Goal: Task Accomplishment & Management: Use online tool/utility

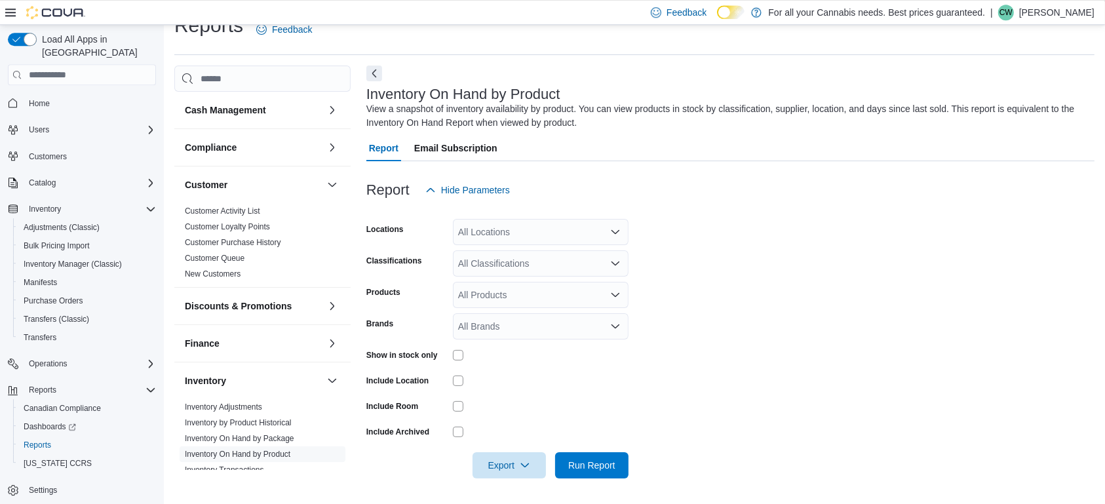
scroll to position [24, 0]
click at [537, 273] on div "All Classifications" at bounding box center [541, 263] width 176 height 26
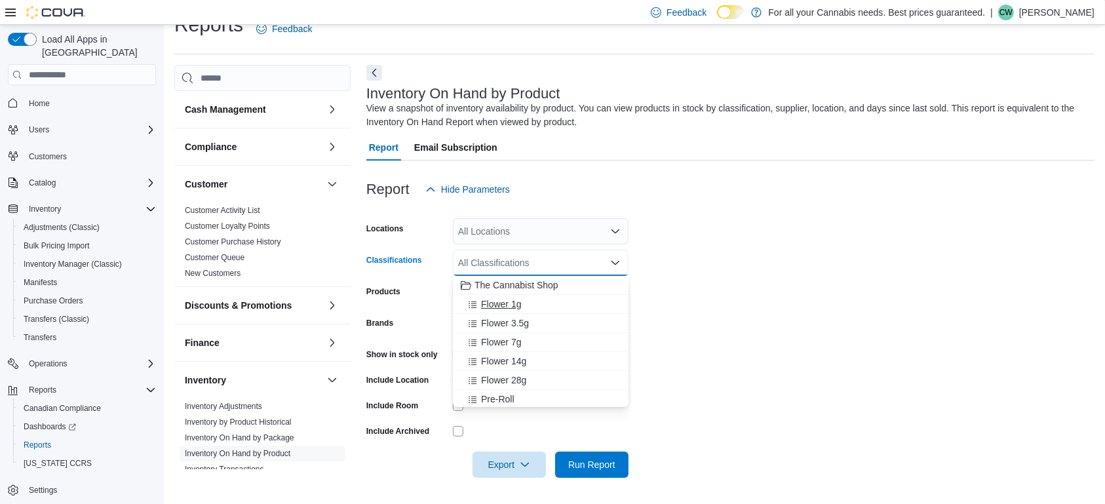
click at [535, 305] on div "Flower 1g" at bounding box center [541, 304] width 160 height 13
click at [535, 305] on div "Flower 3.5g" at bounding box center [528, 304] width 135 height 13
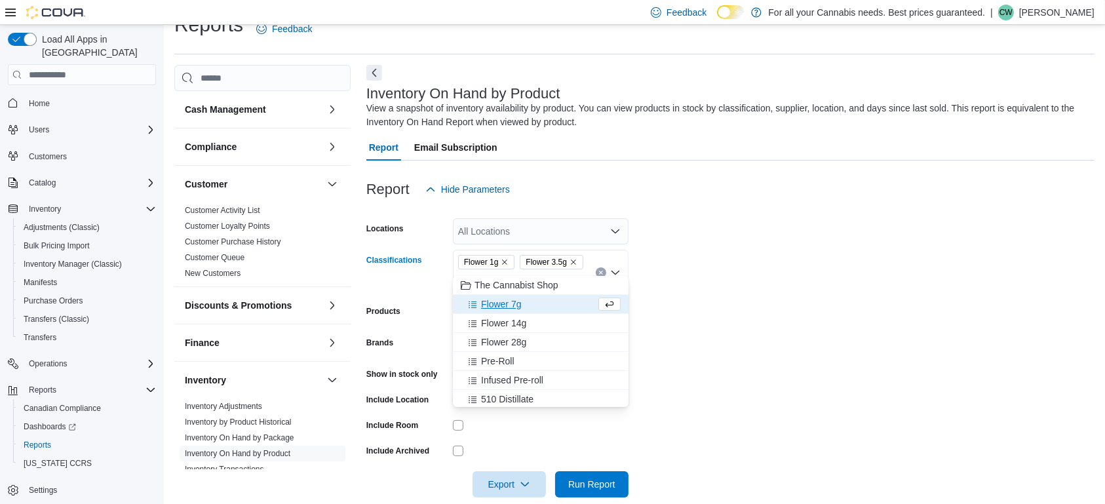
click at [535, 305] on div "Flower 7g" at bounding box center [528, 304] width 135 height 13
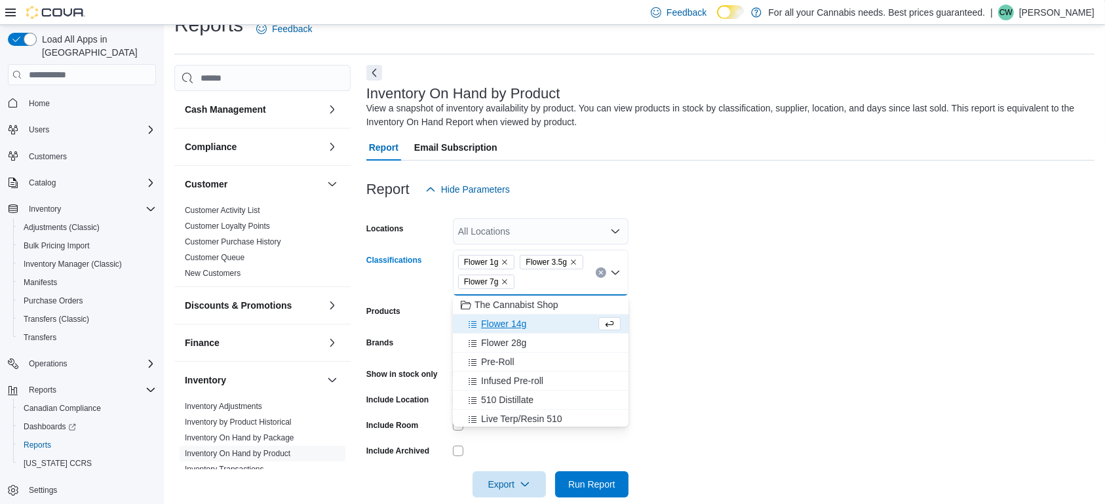
click at [535, 305] on span "The Cannabist Shop" at bounding box center [517, 304] width 84 height 13
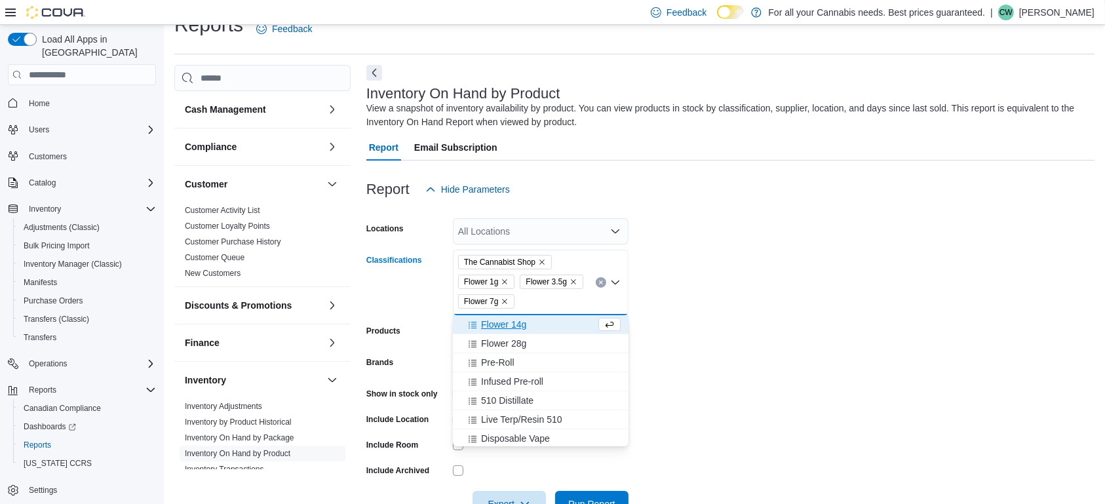
click at [534, 255] on div "The Cannabist Shop Flower 1g Flower 3.5g Flower 7g" at bounding box center [541, 283] width 176 height 66
click at [534, 255] on div "The Cannabist Shop Flower 1g Flower 3.5g Flower 7g Combo box. Selected. The Can…" at bounding box center [541, 283] width 176 height 66
click at [544, 258] on span "The Cannabist Shop" at bounding box center [505, 262] width 94 height 14
click at [540, 260] on icon "Remove The Cannabist Shop from selection in this group" at bounding box center [542, 262] width 8 height 8
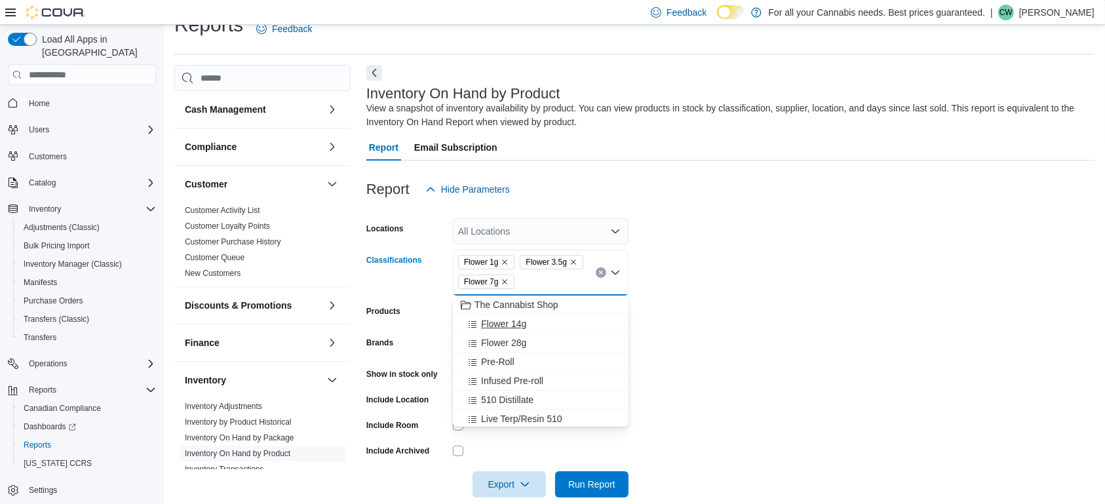
click at [533, 327] on div "Flower 14g" at bounding box center [541, 323] width 160 height 13
click at [533, 327] on div "Flower 28g" at bounding box center [528, 323] width 135 height 13
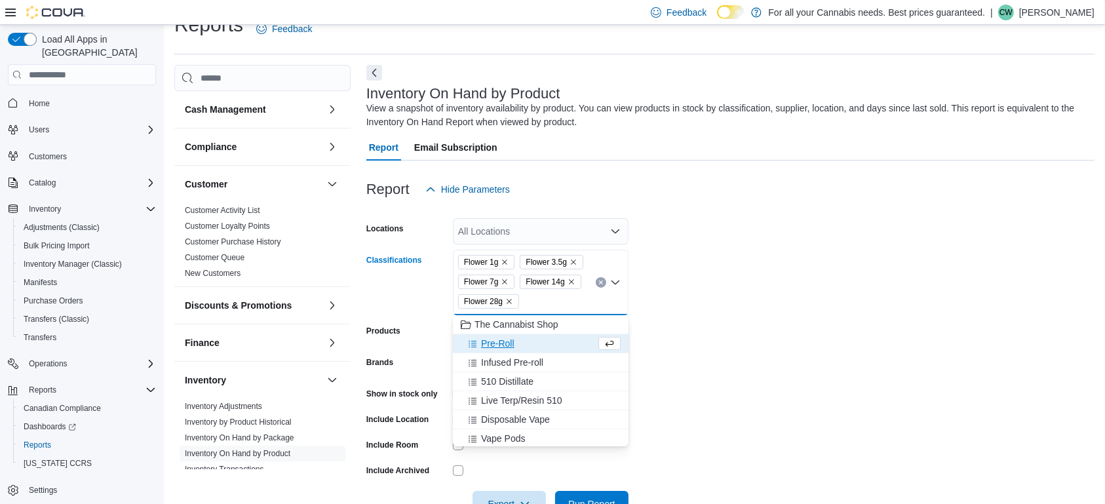
click at [652, 330] on form "Locations All Locations Classifications Flower 1g Flower 3.5g Flower 7g Flower …" at bounding box center [731, 360] width 728 height 315
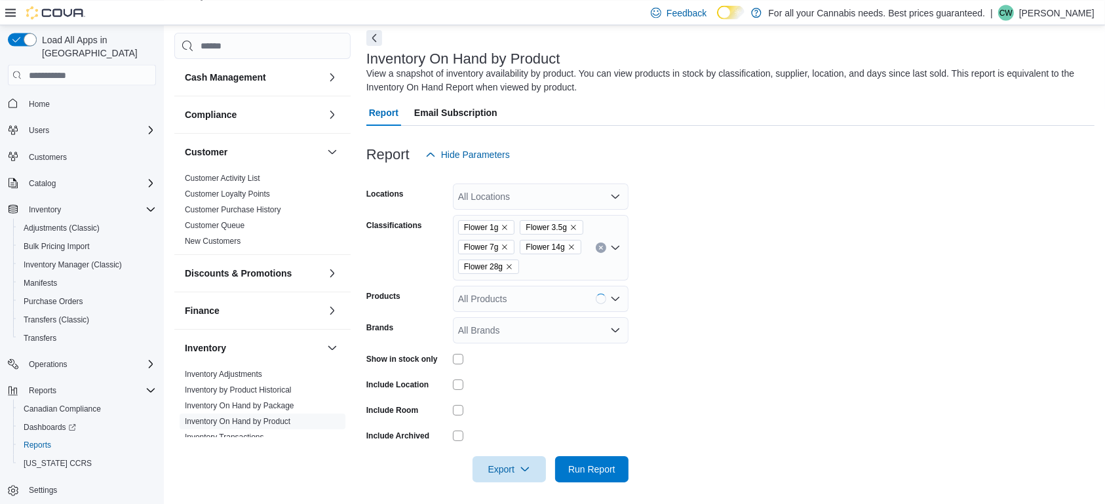
scroll to position [63, 0]
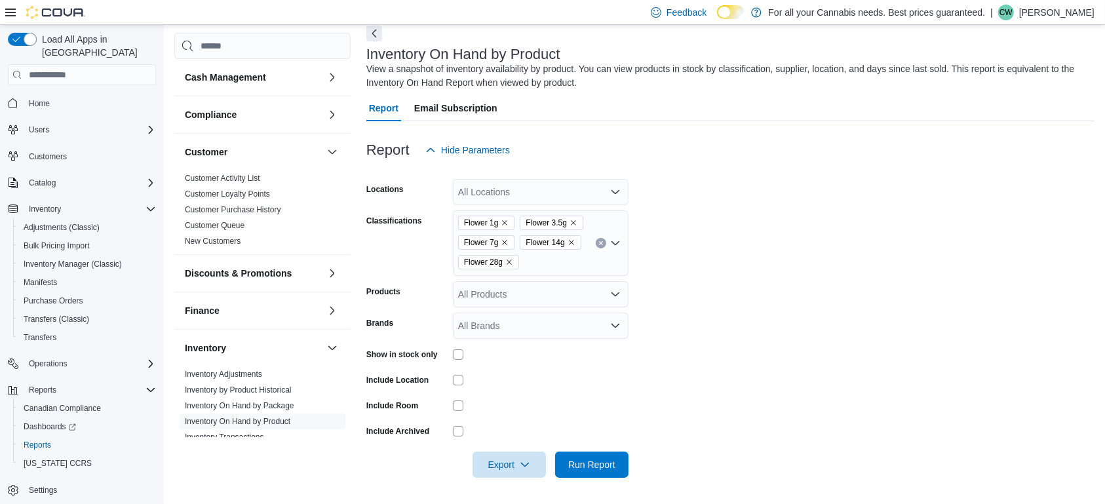
click at [452, 357] on div "Show in stock only" at bounding box center [498, 354] width 262 height 20
click at [450, 353] on div "Show in stock only" at bounding box center [498, 354] width 262 height 20
click at [592, 469] on span "Run Report" at bounding box center [591, 464] width 47 height 13
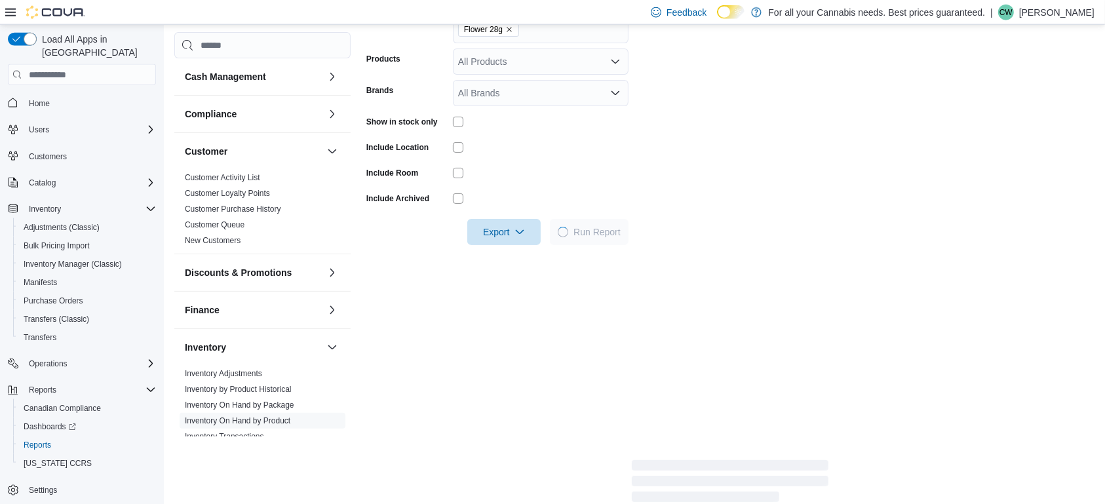
scroll to position [338, 0]
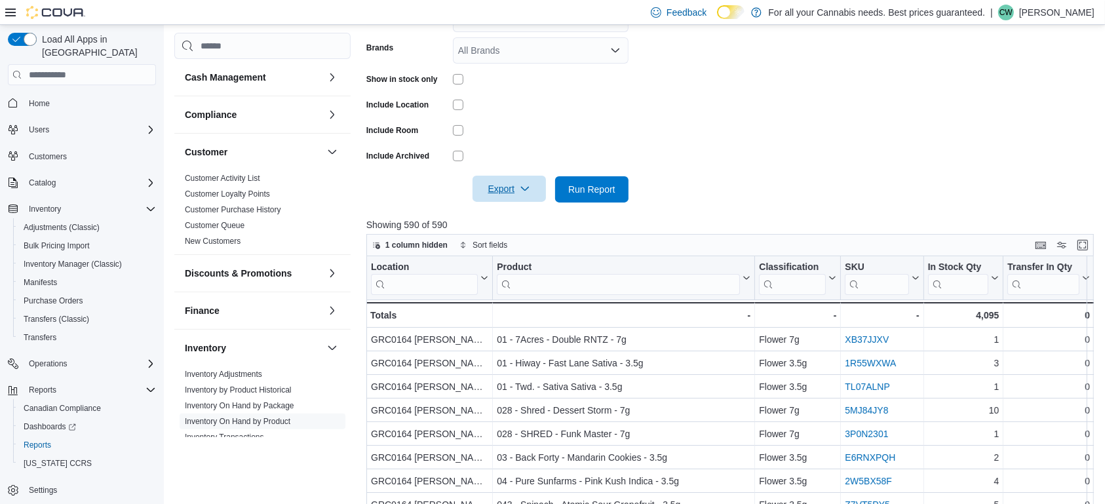
click at [528, 193] on icon "button" at bounding box center [525, 189] width 10 height 10
click at [515, 216] on span "Export to Excel" at bounding box center [511, 215] width 59 height 10
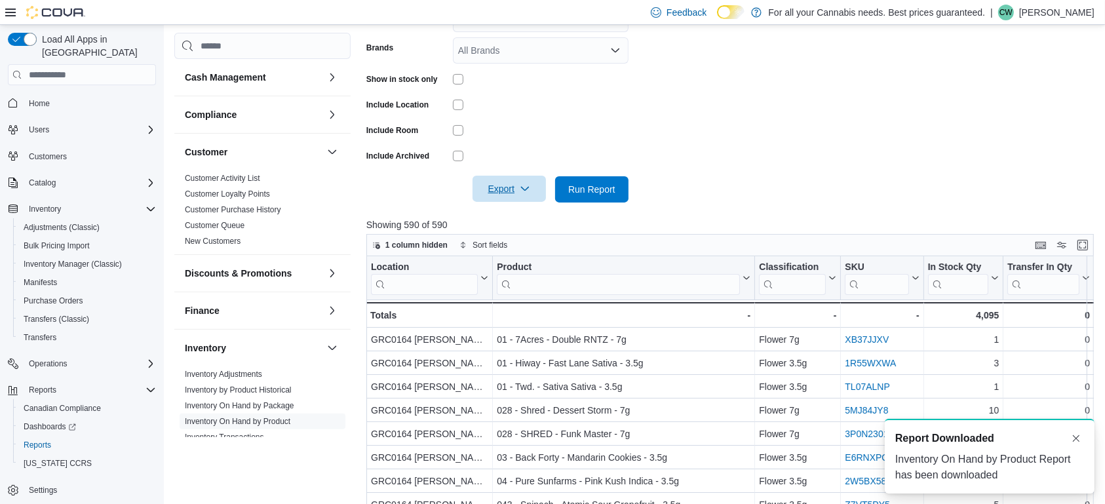
scroll to position [0, 0]
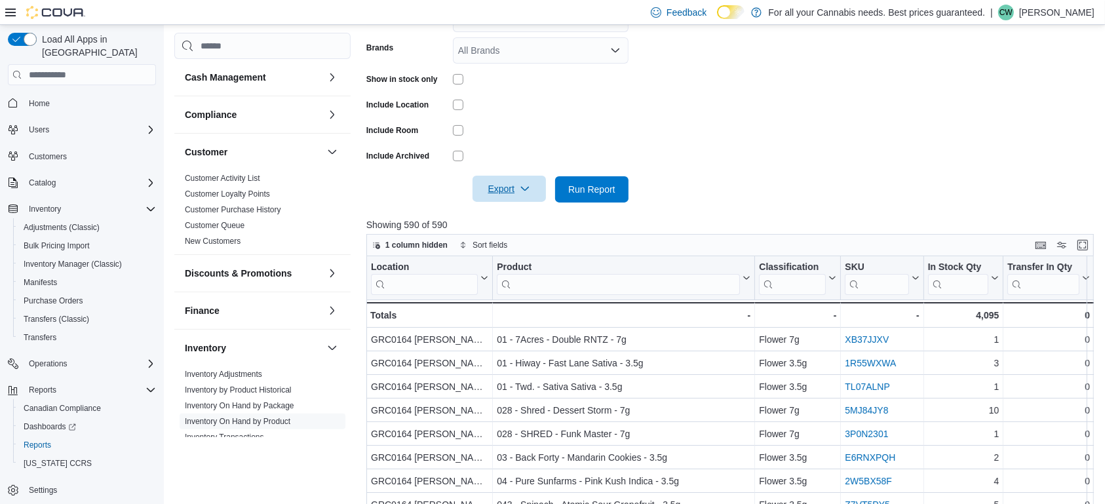
click at [515, 190] on span "Export" at bounding box center [510, 189] width 58 height 26
click at [515, 212] on span "Export to Excel" at bounding box center [511, 215] width 59 height 10
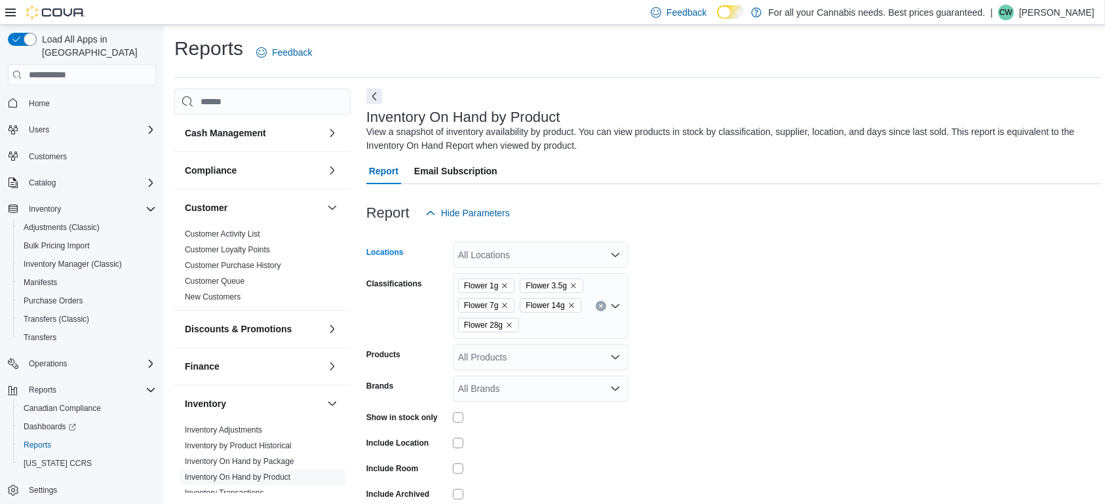
click at [571, 255] on div "All Locations" at bounding box center [541, 255] width 176 height 26
type input "***"
click at [560, 272] on span "TCS0533 [GEOGRAPHIC_DATA]" at bounding box center [556, 277] width 137 height 13
click at [794, 268] on form "Locations TCS0533 Richmond Classifications Flower 1g Flower 3.5g Flower 7g Flow…" at bounding box center [734, 383] width 735 height 315
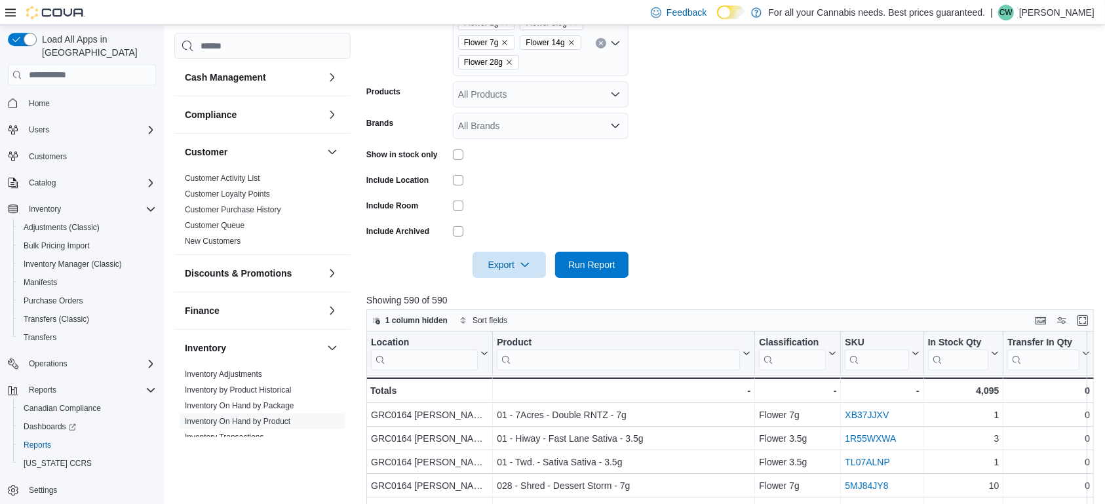
scroll to position [275, 0]
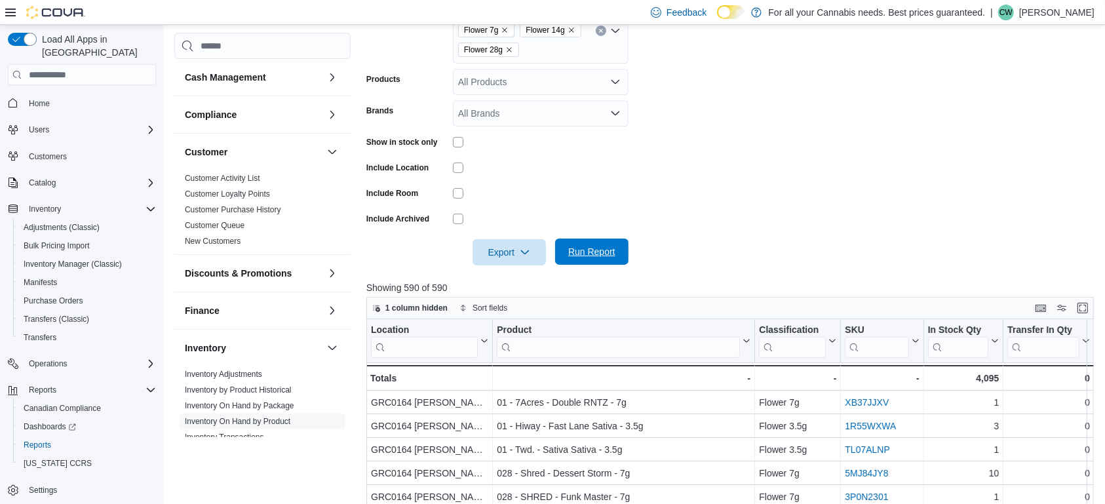
click at [616, 253] on span "Run Report" at bounding box center [592, 252] width 58 height 26
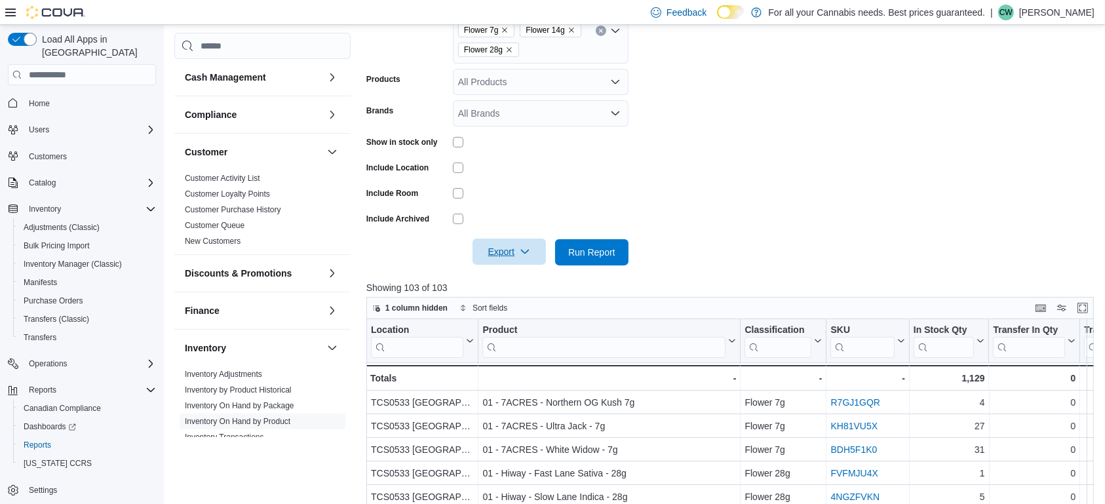
click at [523, 254] on icon "button" at bounding box center [525, 252] width 10 height 10
click at [521, 279] on span "Export to Excel" at bounding box center [511, 278] width 59 height 10
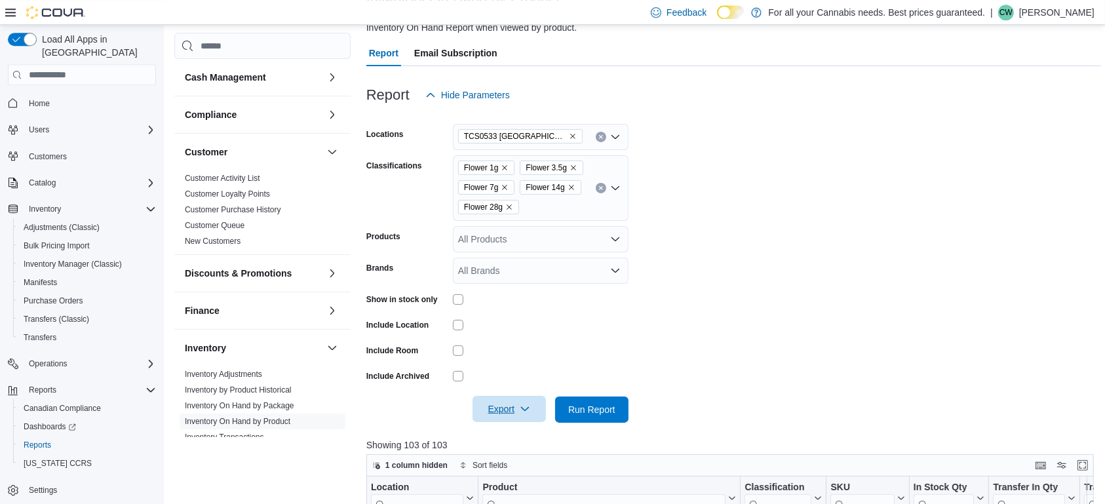
scroll to position [69, 0]
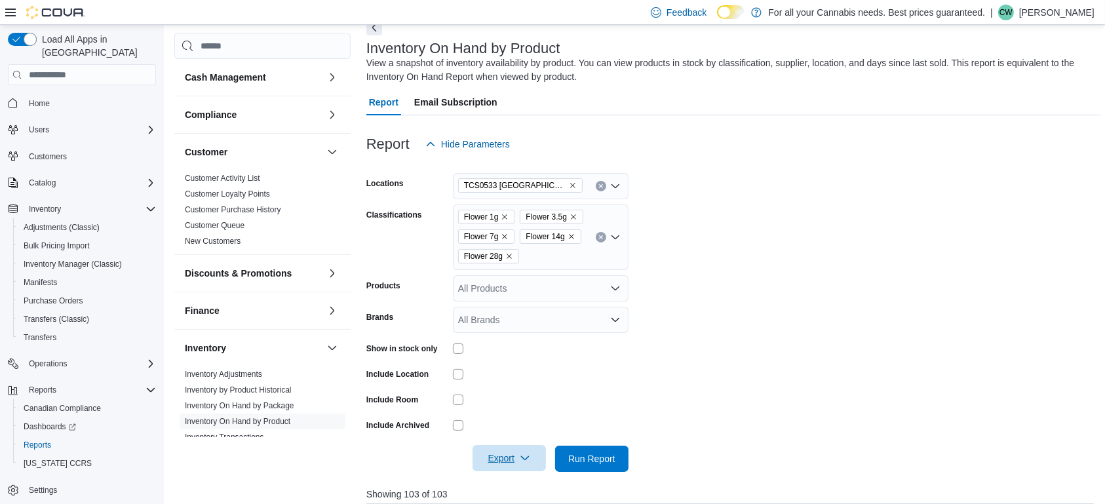
click at [604, 239] on button "Clear input" at bounding box center [601, 237] width 10 height 10
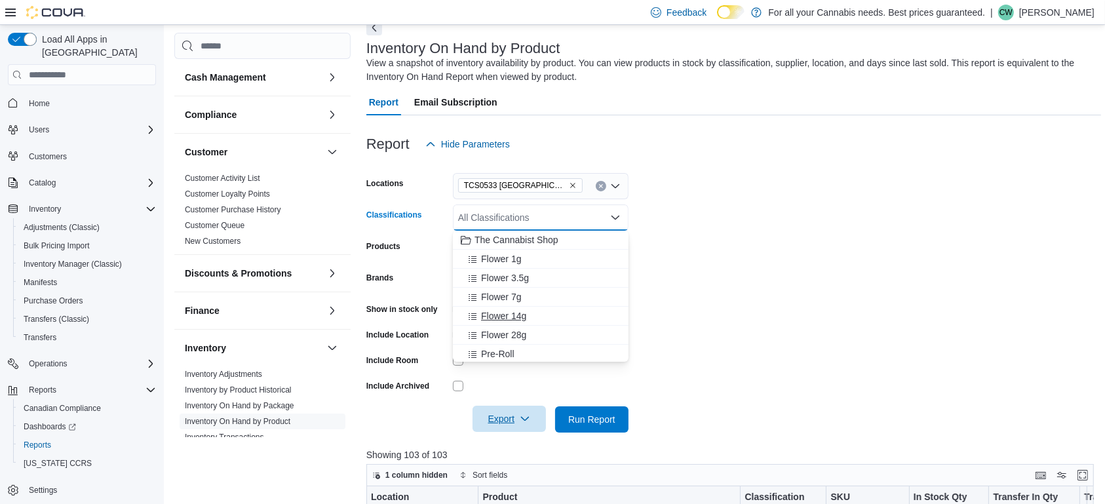
scroll to position [59, 0]
click at [525, 289] on div "Pre-Roll" at bounding box center [541, 294] width 160 height 13
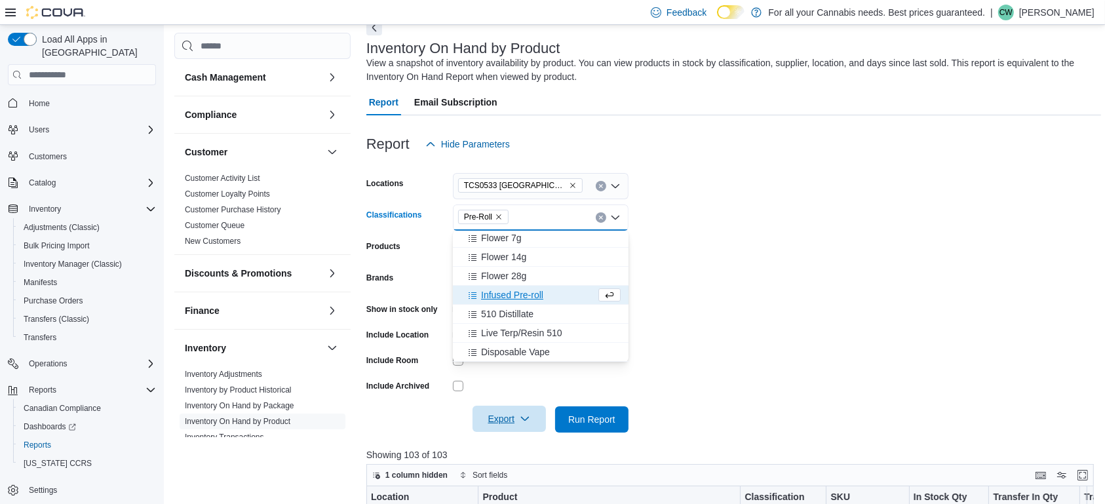
click at [525, 289] on span "Infused Pre-roll" at bounding box center [512, 294] width 62 height 13
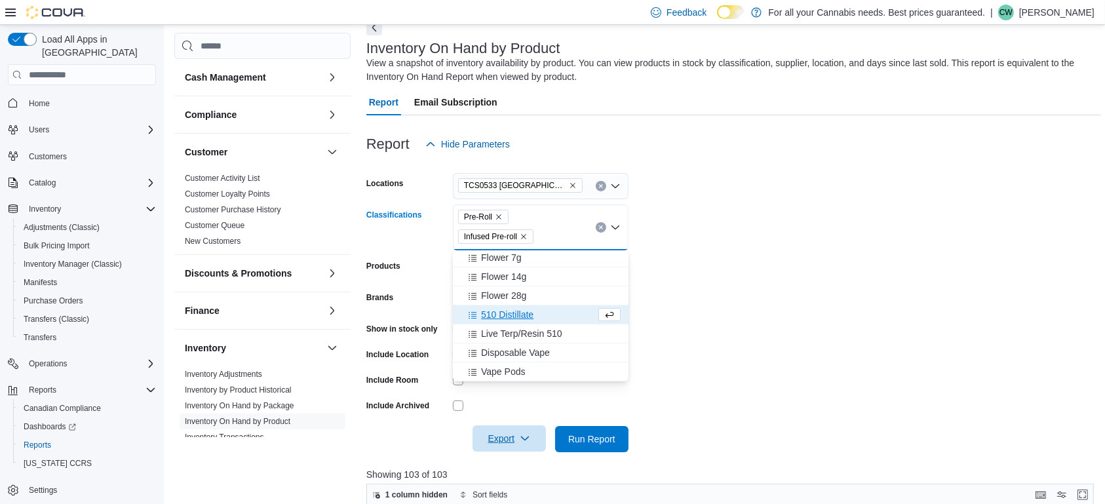
click at [700, 298] on form "Locations TCS0533 Richmond Classifications Pre-Roll Infused Pre-roll Combo box.…" at bounding box center [734, 304] width 735 height 295
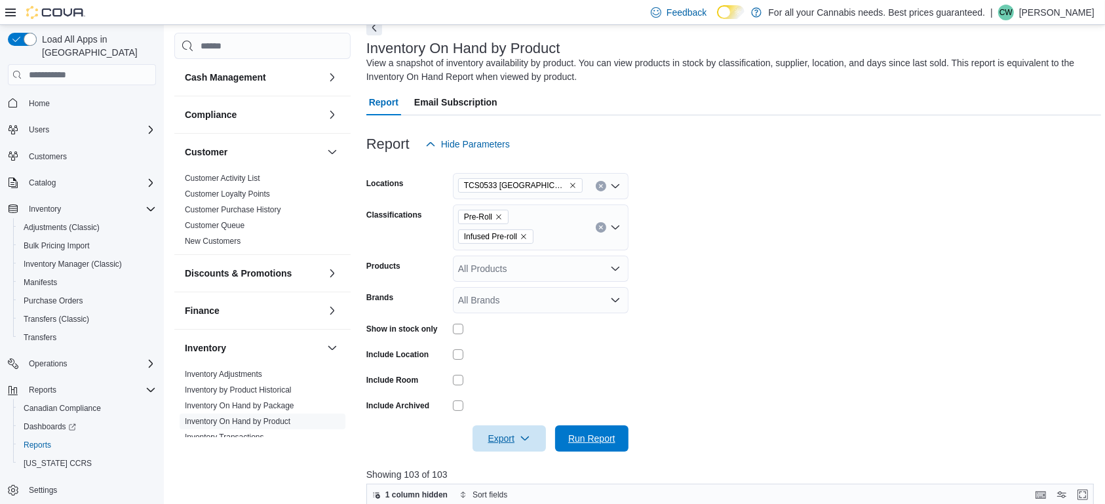
click at [584, 439] on span "Run Report" at bounding box center [591, 438] width 47 height 13
click at [538, 436] on span "Export" at bounding box center [510, 439] width 58 height 26
click at [525, 361] on span "Export to Excel" at bounding box center [511, 360] width 59 height 10
click at [526, 235] on icon "Remove Infused Pre-roll from selection in this group" at bounding box center [523, 237] width 5 height 5
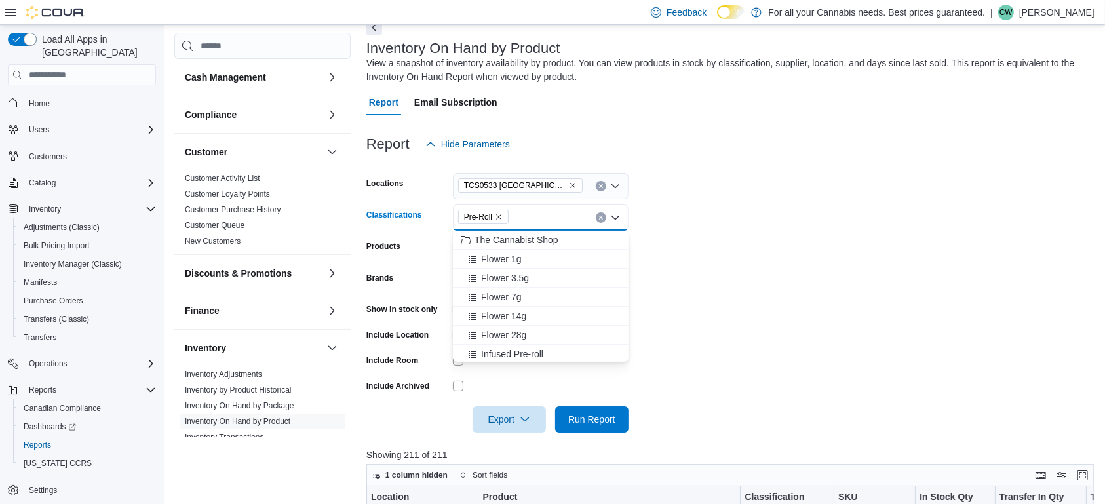
click at [597, 219] on button "Clear input" at bounding box center [601, 217] width 10 height 10
click at [587, 220] on div "All Classifications" at bounding box center [541, 218] width 176 height 26
click at [530, 271] on span "510 Distillate" at bounding box center [507, 274] width 52 height 13
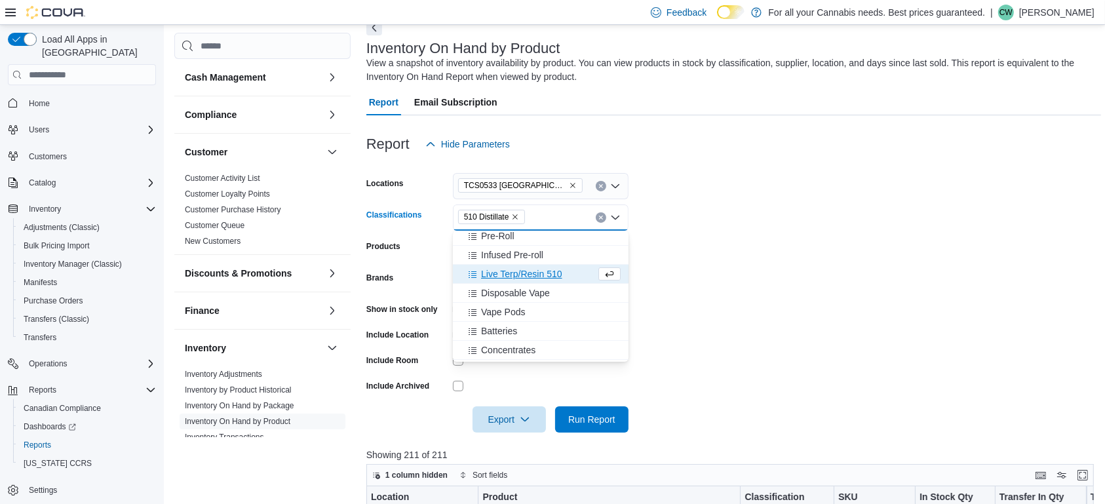
click at [517, 284] on button "Live Terp/Resin 510" at bounding box center [541, 274] width 176 height 19
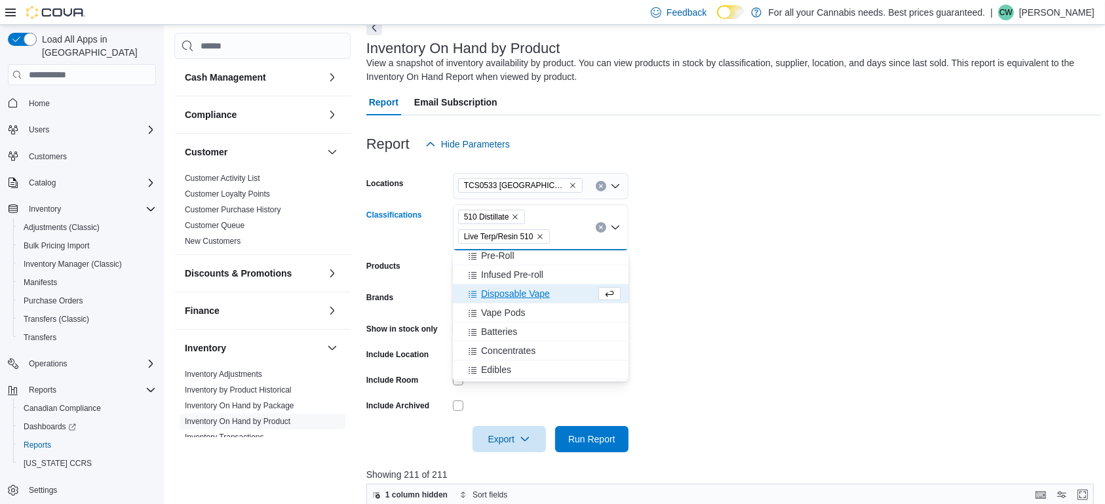
click at [517, 296] on span "Disposable Vape" at bounding box center [515, 293] width 69 height 13
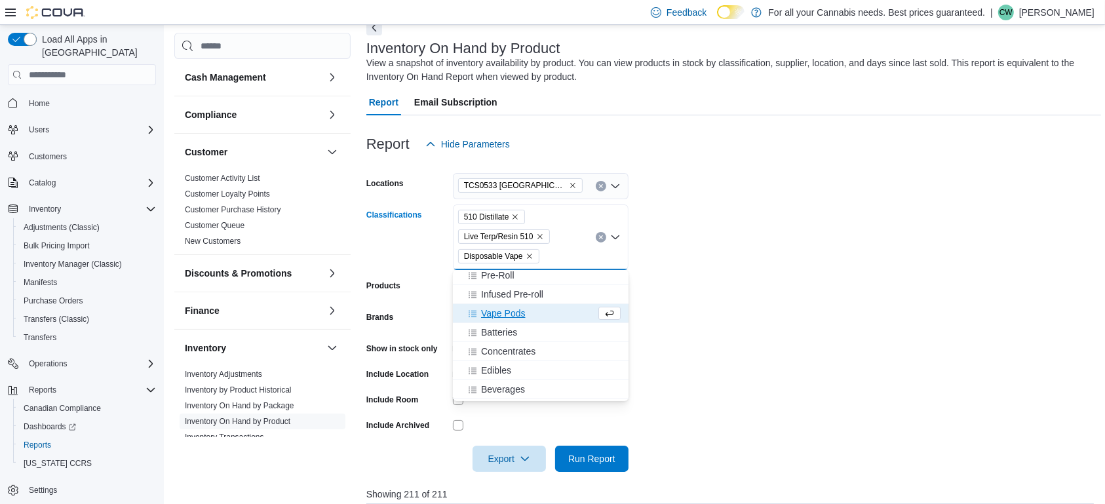
click at [521, 319] on span "Vape Pods" at bounding box center [503, 313] width 44 height 13
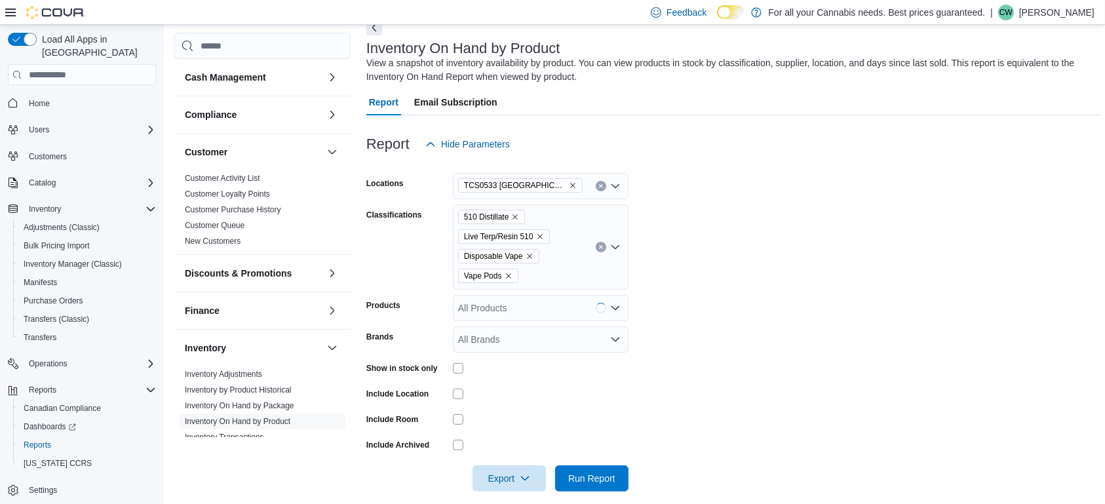
click at [712, 317] on form "Locations TCS0533 Richmond Classifications 510 Distillate Live Terp/Resin 510 D…" at bounding box center [734, 324] width 735 height 334
click at [590, 481] on span "Run Report" at bounding box center [591, 477] width 47 height 13
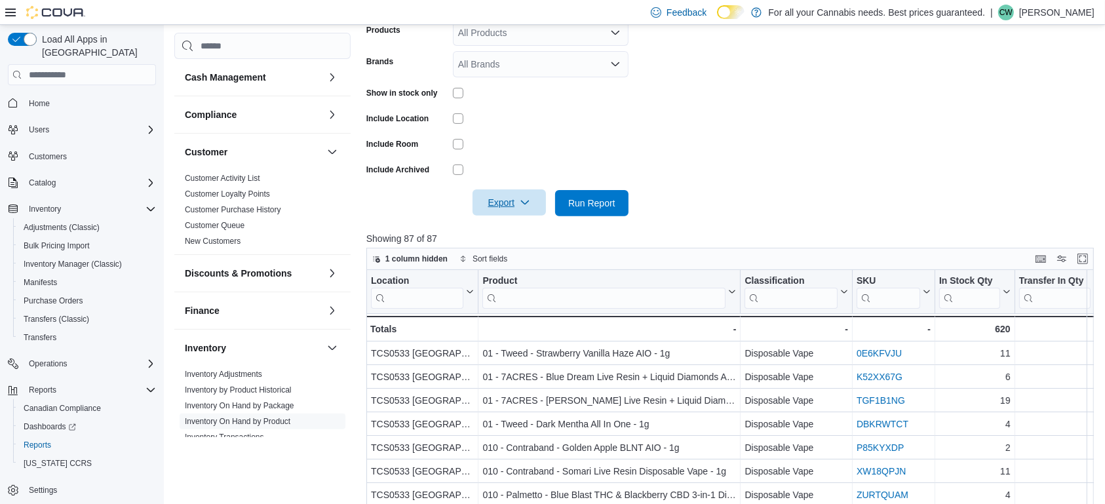
click at [531, 196] on span "Export" at bounding box center [510, 202] width 58 height 26
click at [520, 228] on span "Export to Excel" at bounding box center [511, 229] width 59 height 10
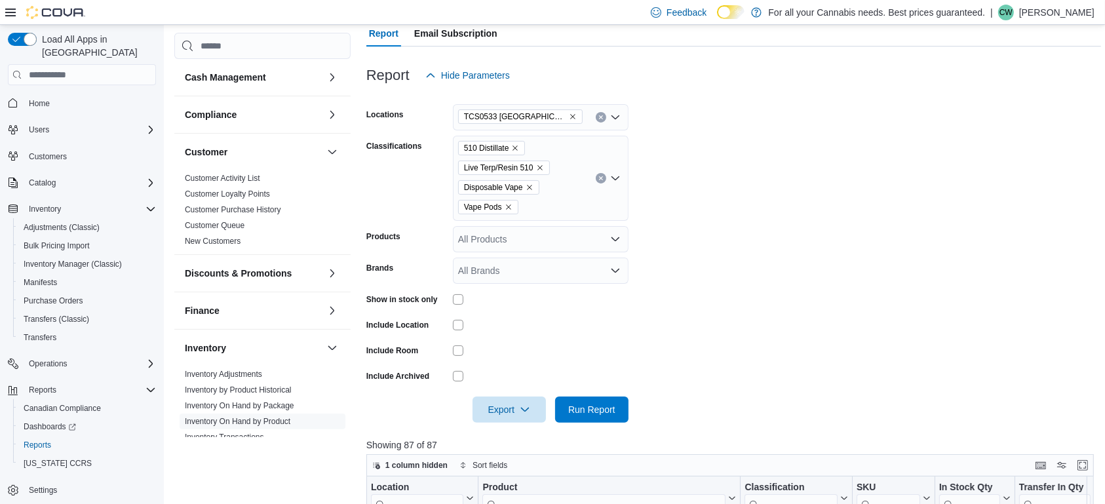
click at [597, 180] on button "Clear input" at bounding box center [601, 178] width 10 height 10
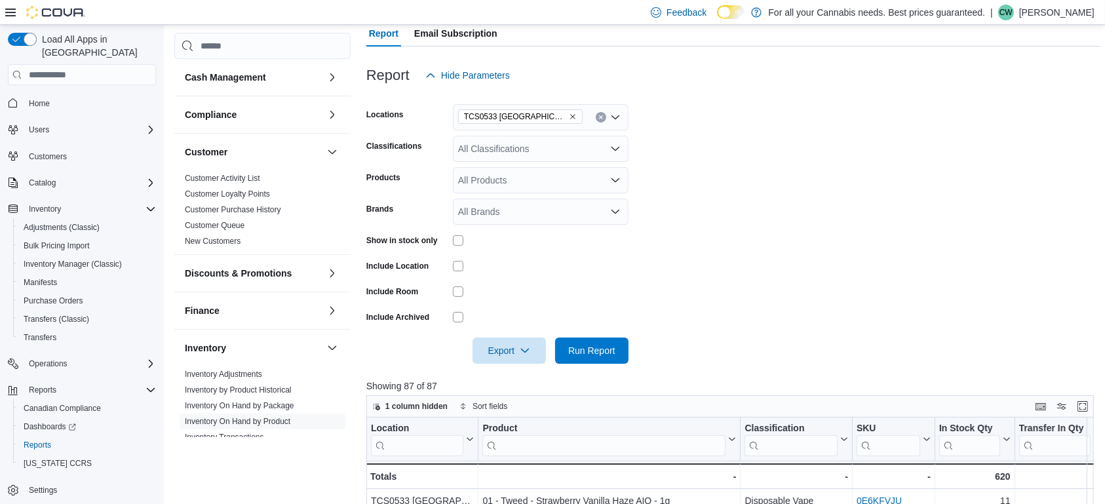
click at [764, 212] on form "Locations TCS0533 Richmond Classifications All Classifications Products All Pro…" at bounding box center [734, 226] width 735 height 275
click at [521, 163] on form "Locations TCS0533 Richmond Classifications All Classifications Products All Pro…" at bounding box center [734, 226] width 735 height 275
click at [530, 148] on div "All Classifications" at bounding box center [541, 149] width 176 height 26
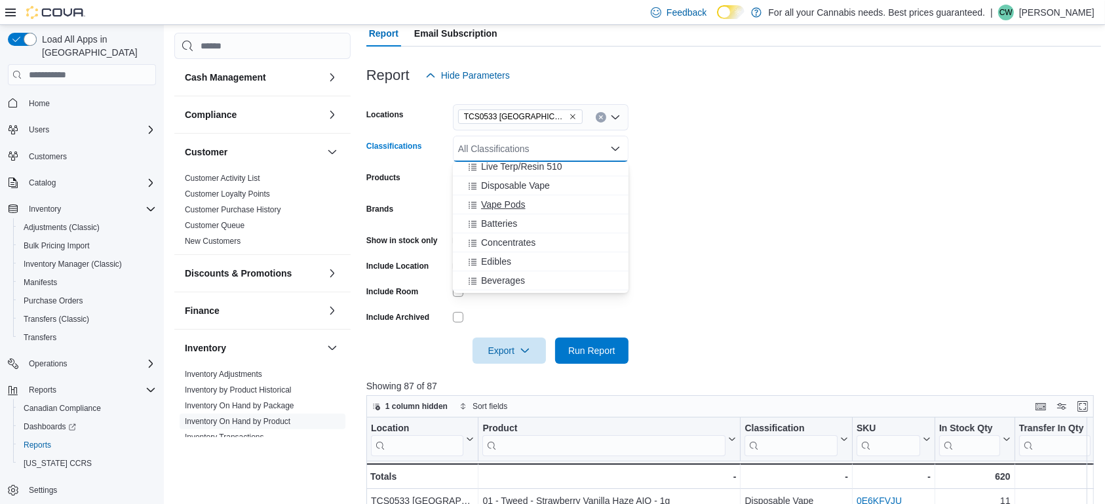
scroll to position [177, 0]
click at [540, 260] on div "Edibles" at bounding box center [541, 260] width 160 height 13
click at [717, 251] on form "Locations TCS0533 Richmond Classifications Edibles Combo box. Selected. Edibles…" at bounding box center [734, 226] width 735 height 275
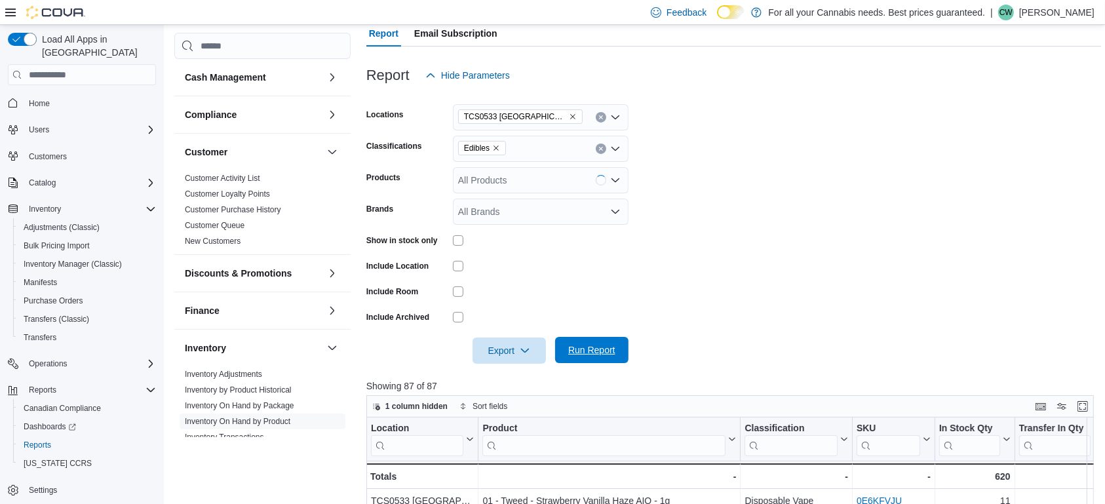
click at [610, 351] on span "Run Report" at bounding box center [591, 350] width 47 height 13
click at [526, 350] on icon "button" at bounding box center [525, 350] width 10 height 10
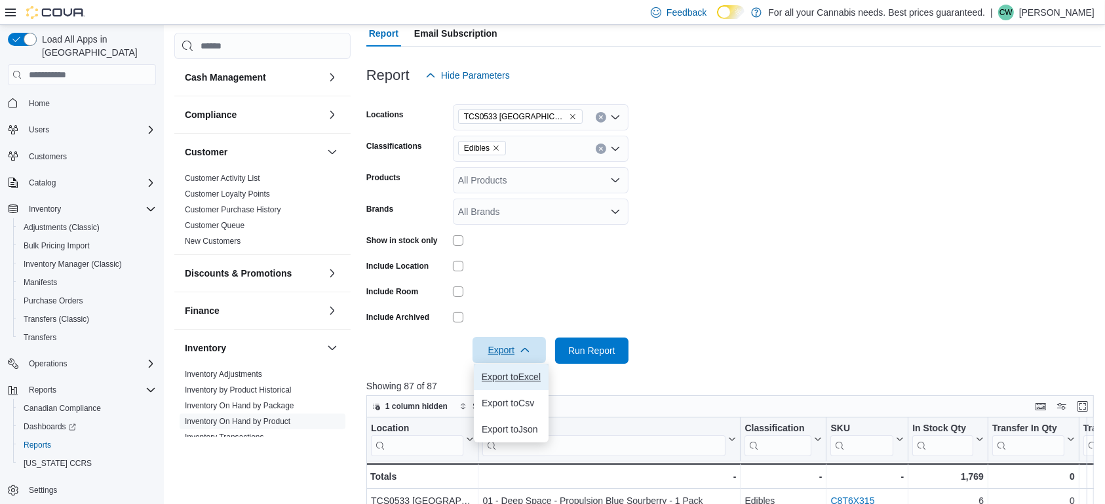
click at [509, 380] on span "Export to Excel" at bounding box center [511, 377] width 59 height 10
click at [597, 150] on button "Clear input" at bounding box center [601, 149] width 10 height 10
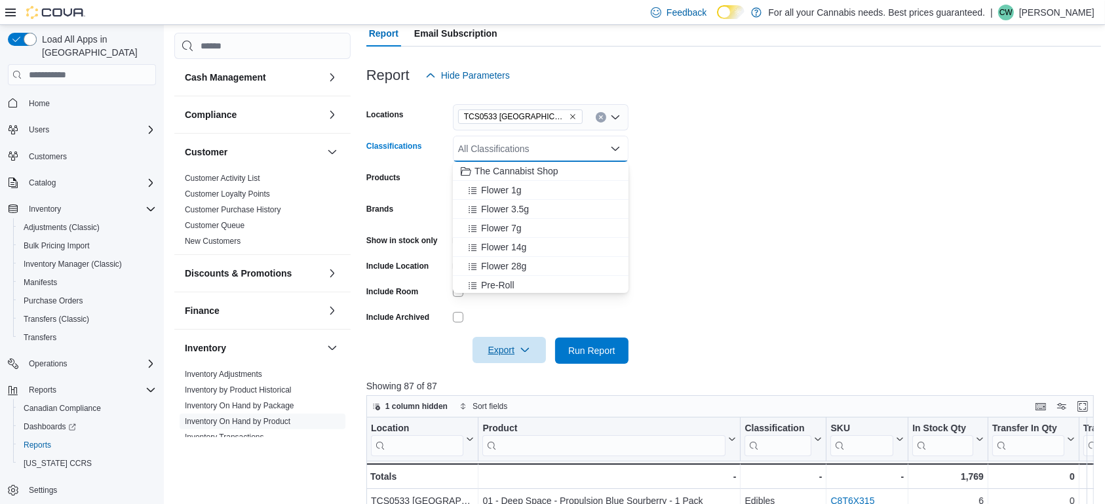
click at [576, 150] on div "All Classifications" at bounding box center [541, 149] width 176 height 26
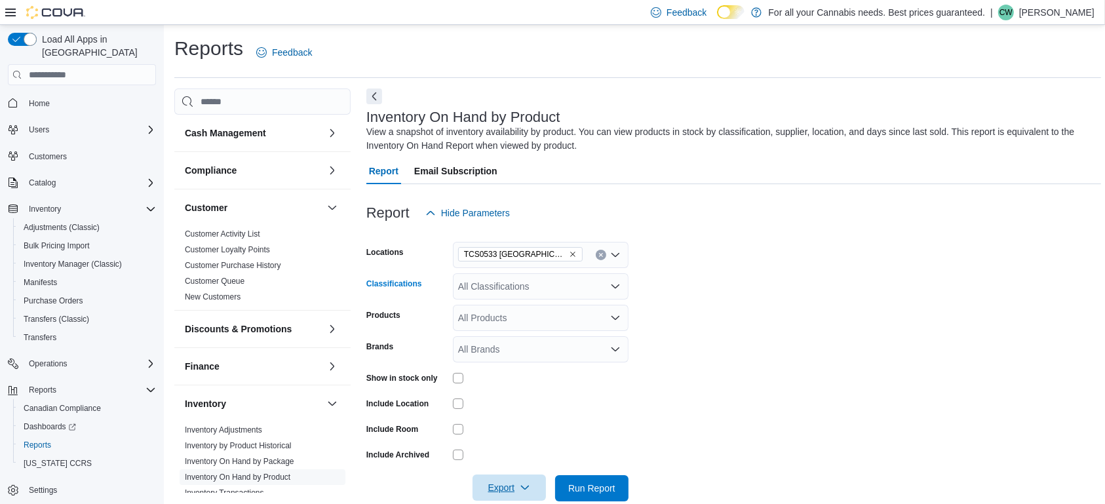
click at [525, 297] on div "All Classifications Combo box. Selected. Combo box input. All Classifications. …" at bounding box center [541, 286] width 176 height 26
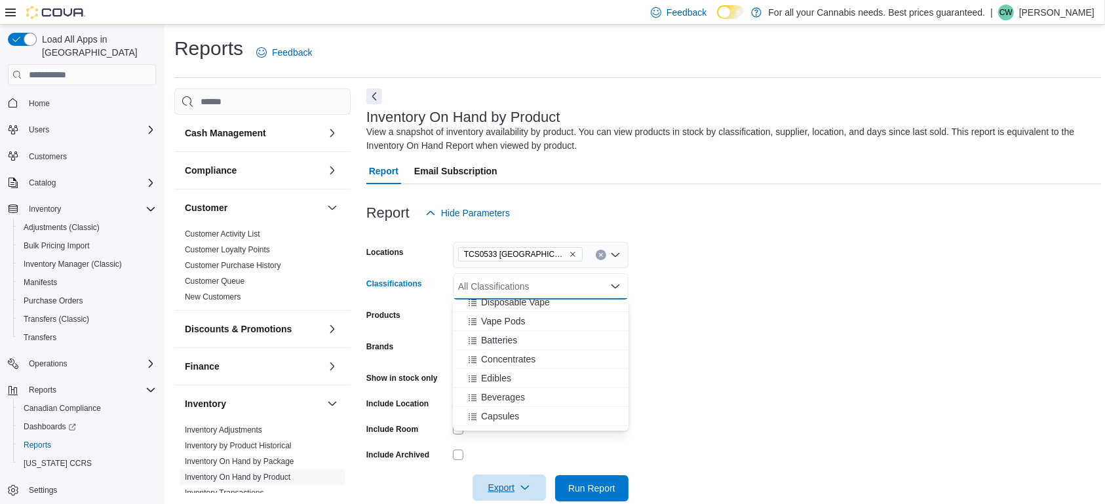
scroll to position [177, 0]
click at [528, 378] on span "Concentrates" at bounding box center [508, 378] width 54 height 13
click at [522, 359] on div "Capsules" at bounding box center [541, 357] width 160 height 13
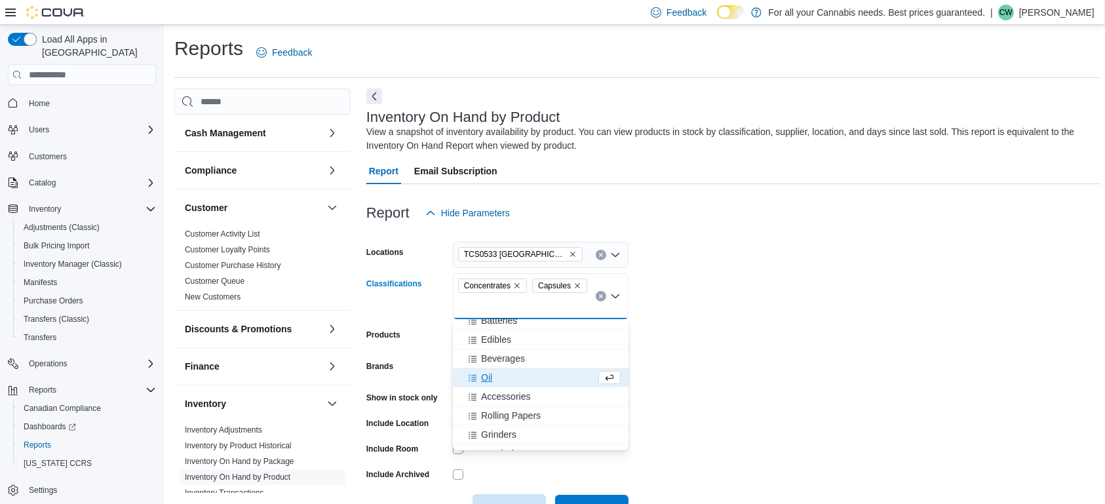
click at [517, 379] on div "Oil" at bounding box center [528, 377] width 135 height 13
click at [682, 359] on form "Locations TCS0533 Richmond Classifications Concentrates Capsules Oil Combo box.…" at bounding box center [734, 373] width 735 height 295
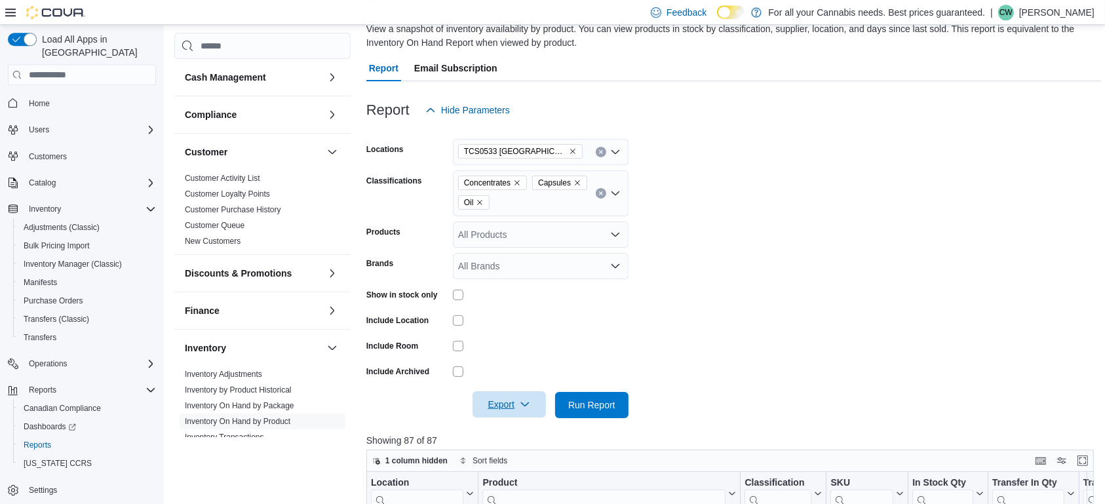
scroll to position [138, 0]
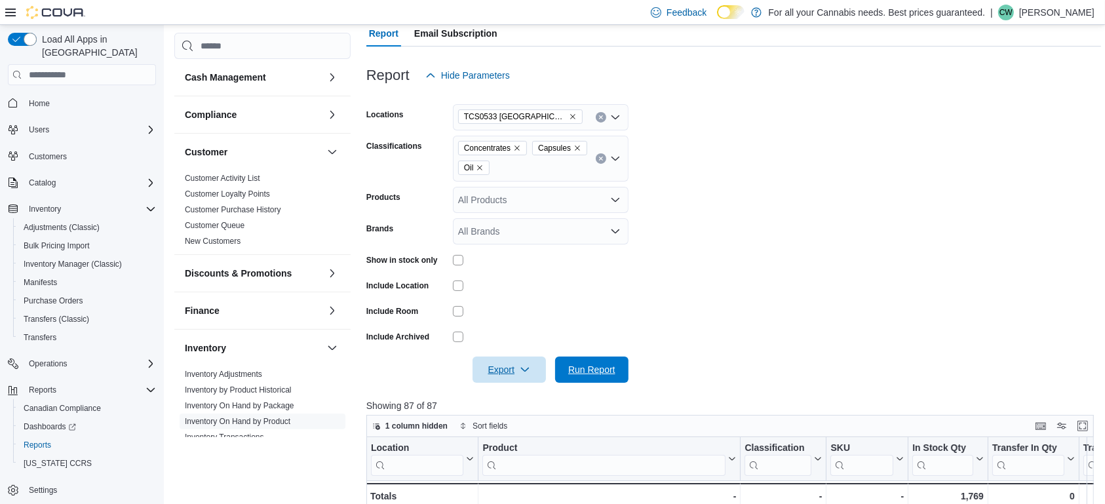
click at [607, 376] on span "Run Report" at bounding box center [591, 369] width 47 height 13
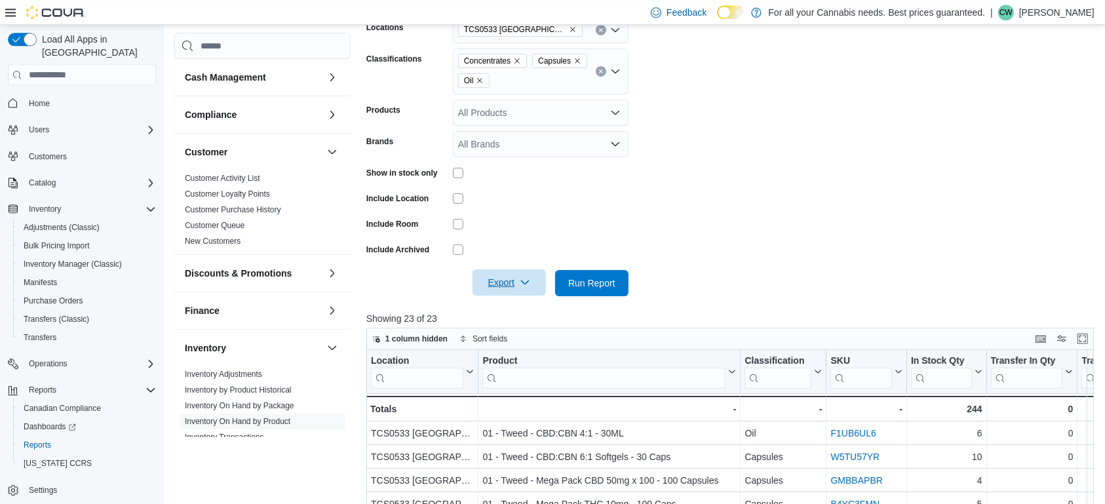
scroll to position [275, 0]
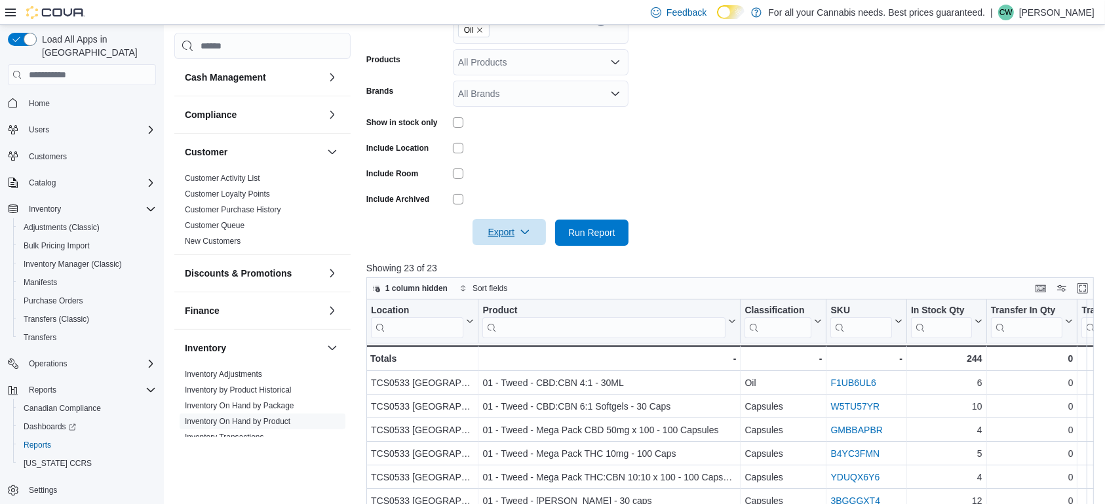
click at [530, 235] on icon "button" at bounding box center [525, 232] width 10 height 10
click at [515, 260] on span "Export to Excel" at bounding box center [511, 259] width 59 height 10
